Goal: Transaction & Acquisition: Purchase product/service

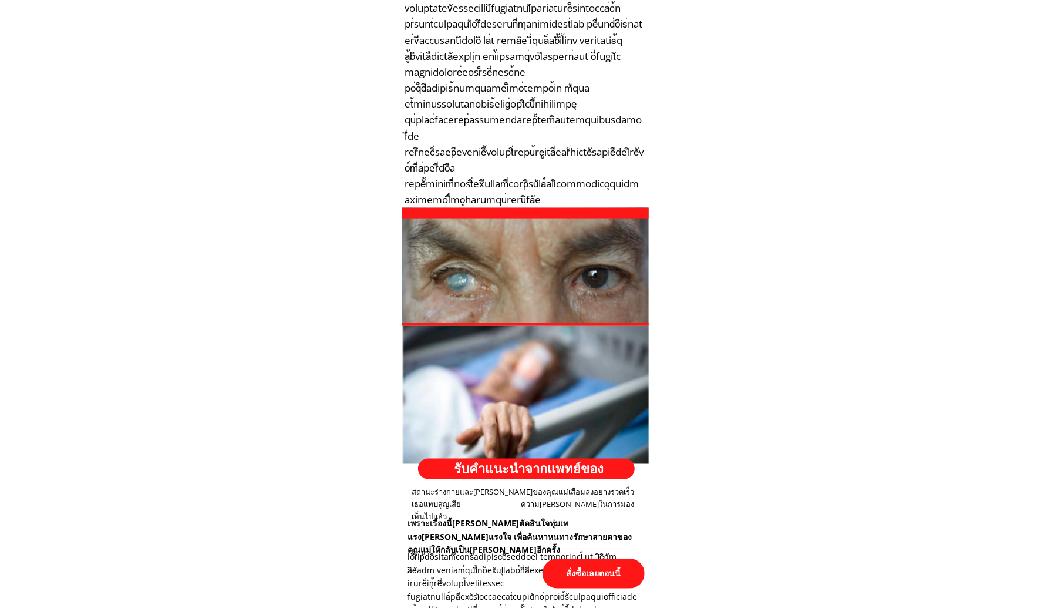
click at [599, 561] on p "สั่งซื้อเลยตอนนี้" at bounding box center [593, 573] width 102 height 30
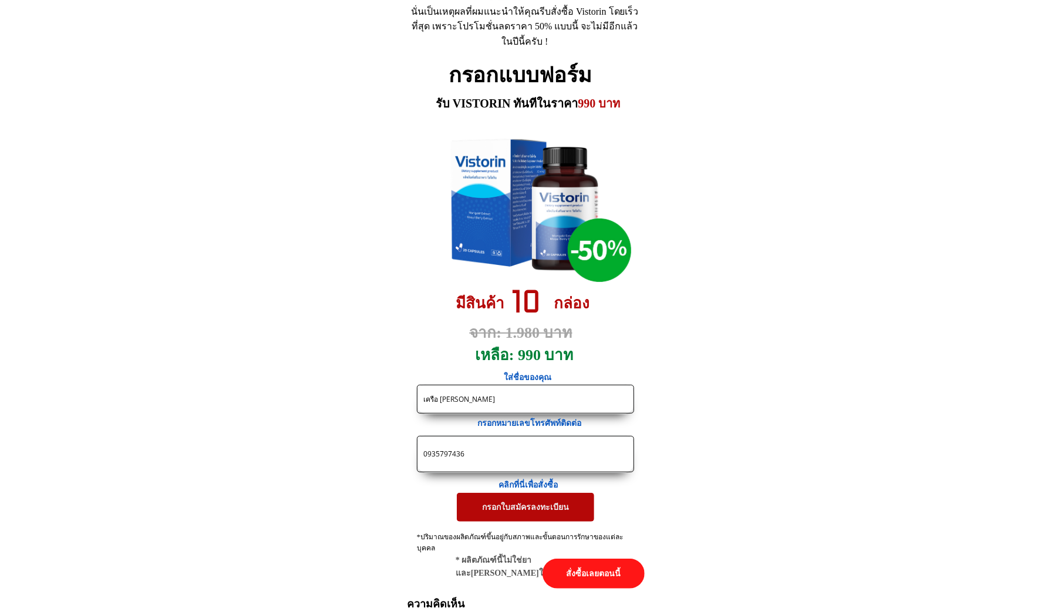
drag, startPoint x: 565, startPoint y: 451, endPoint x: 82, endPoint y: 426, distance: 483.8
paste input "66844353447"
drag, startPoint x: 430, startPoint y: 454, endPoint x: 362, endPoint y: 456, distance: 68.1
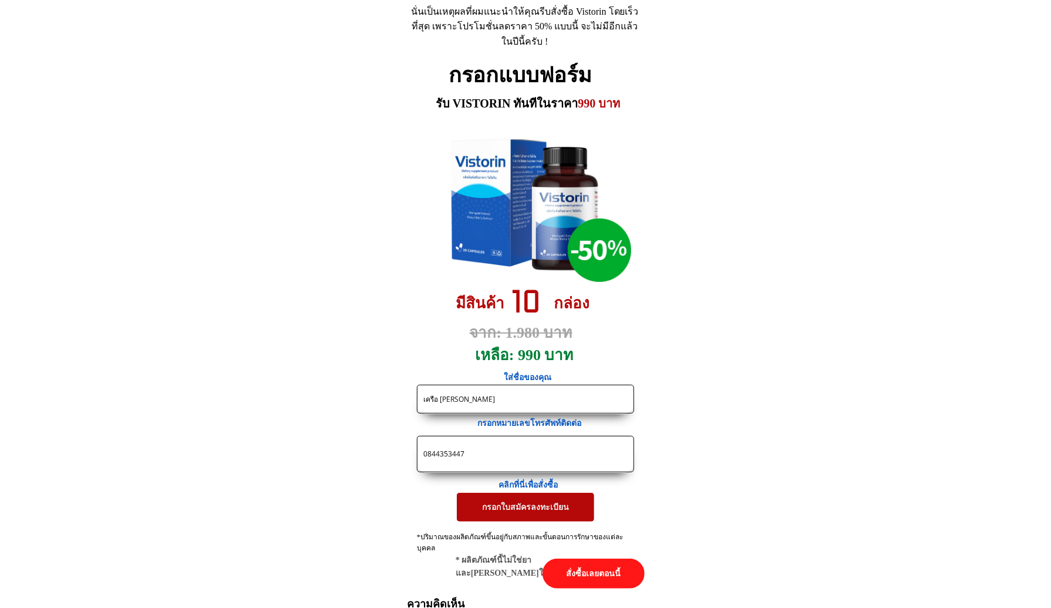
type input "0844353447"
click at [501, 407] on input "เครือ [PERSON_NAME]" at bounding box center [525, 399] width 210 height 28
paste input "ตรรัตน์ รักเมือง"
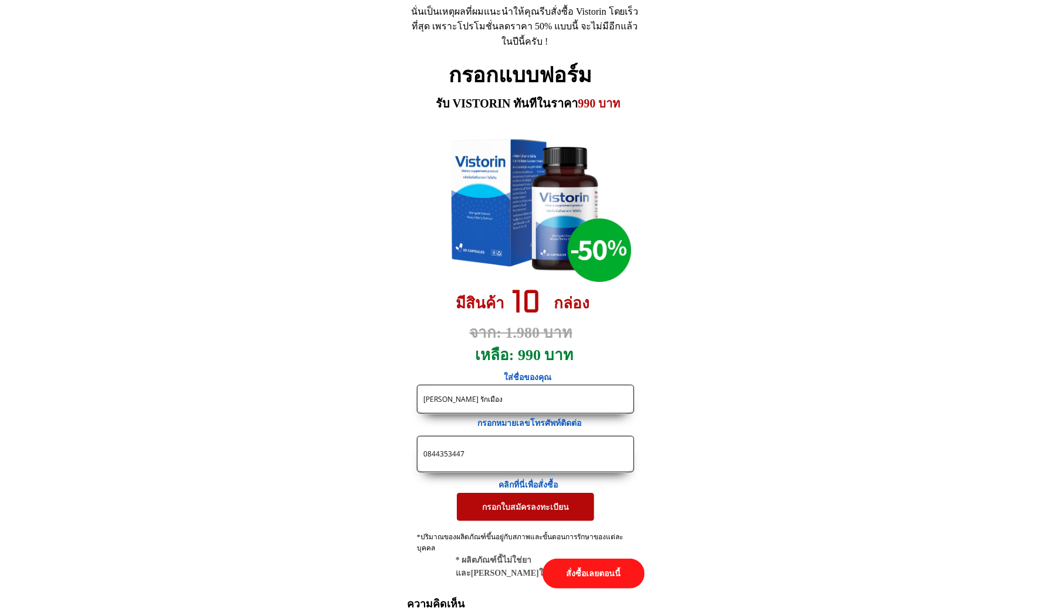
type input "[PERSON_NAME] รักเมือง"
click at [517, 511] on p "กรอกใบสมัครลงทะเบียน" at bounding box center [525, 507] width 137 height 28
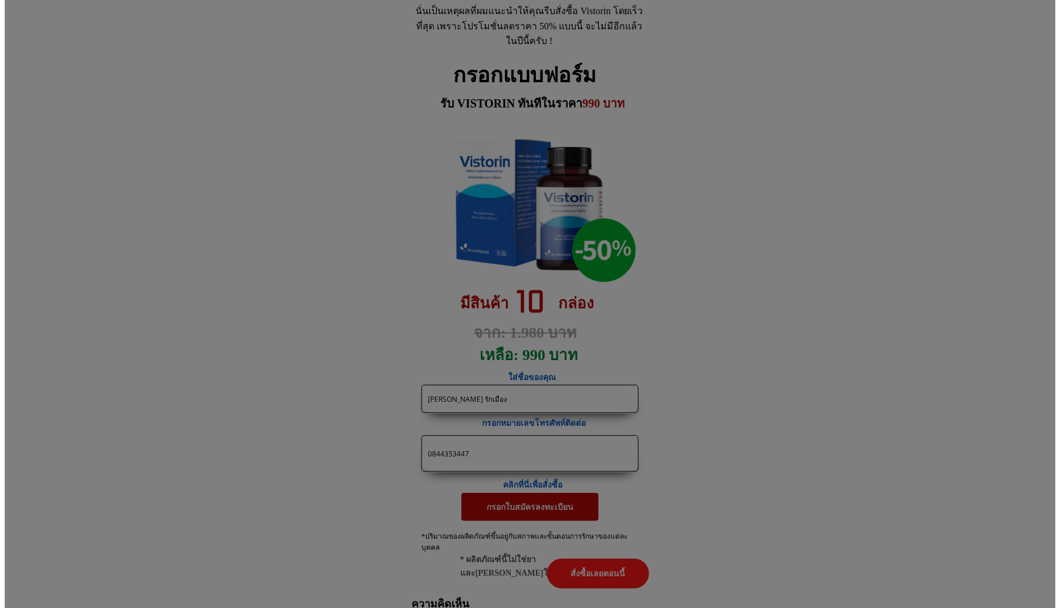
scroll to position [0, 0]
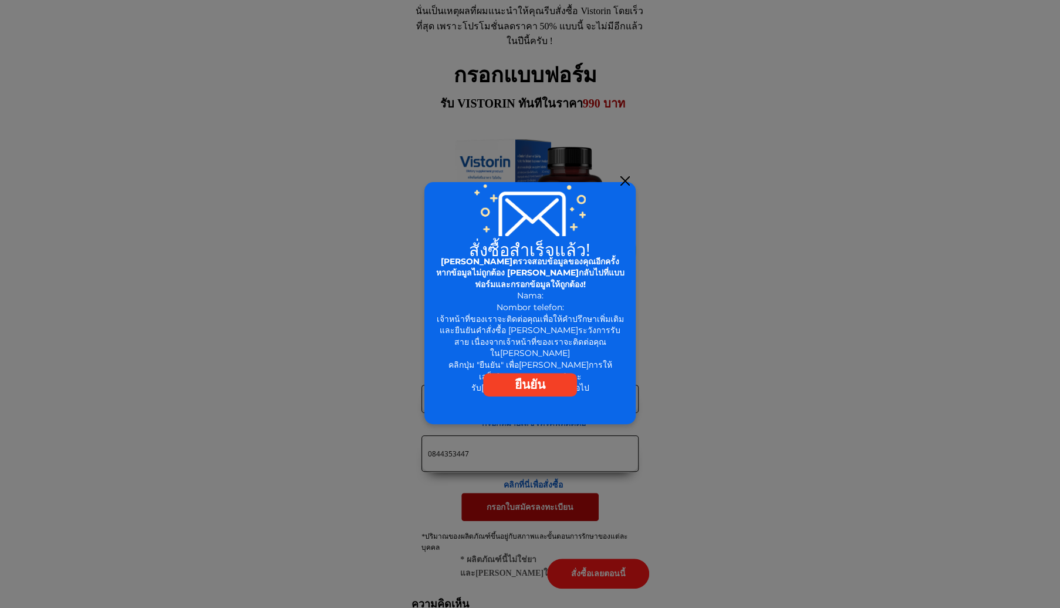
click at [627, 183] on div at bounding box center [624, 180] width 9 height 9
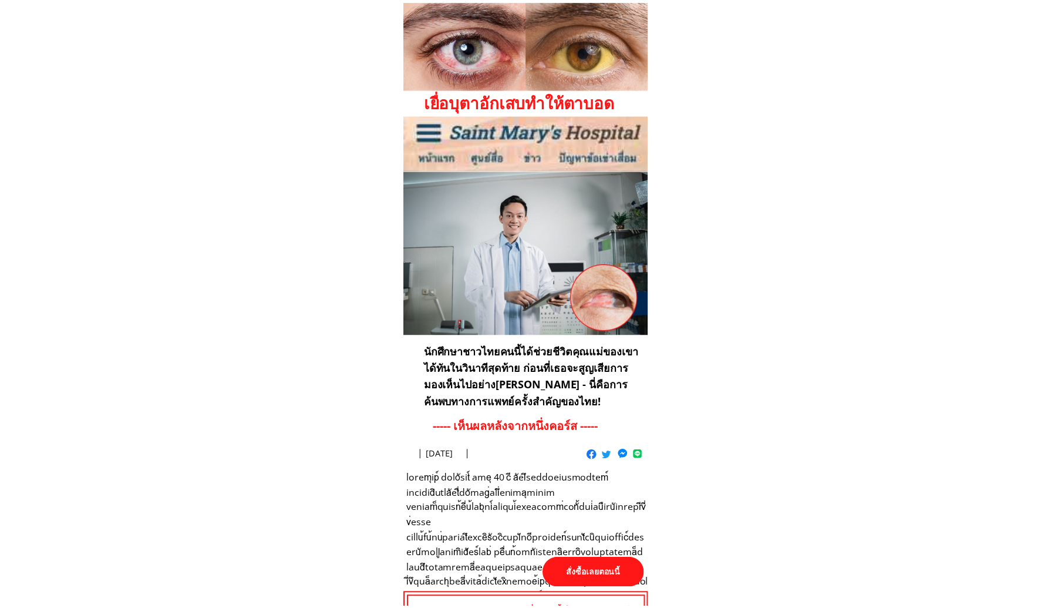
scroll to position [5418, 0]
